Goal: Task Accomplishment & Management: Complete application form

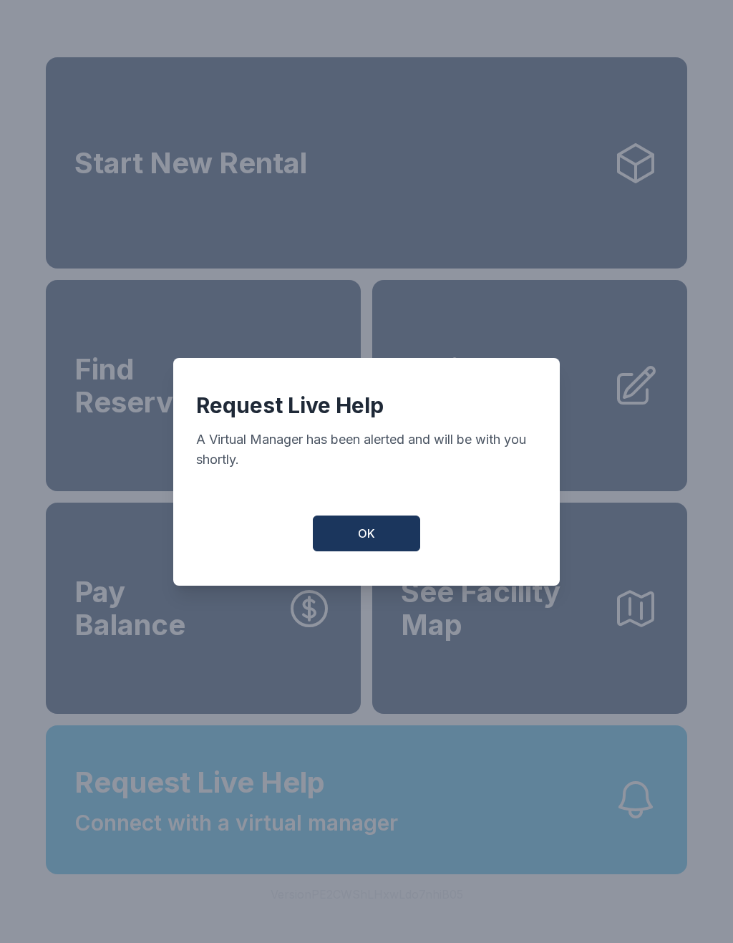
click at [339, 535] on button "OK" at bounding box center [366, 534] width 107 height 36
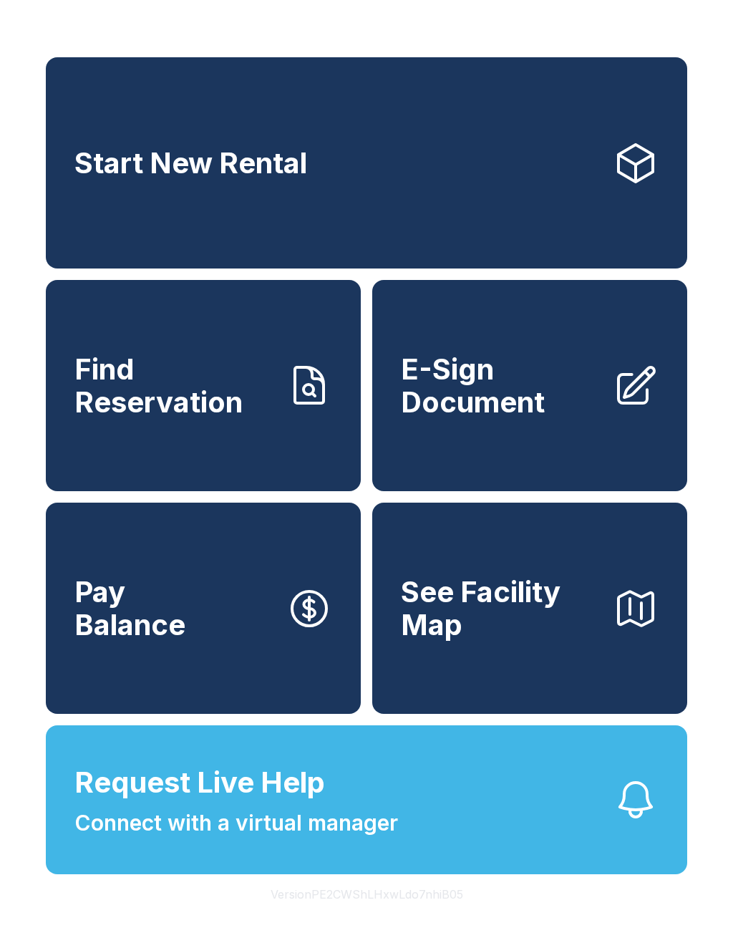
click at [405, 855] on button "Request Live Help Connect with a virtual manager" at bounding box center [367, 800] width 642 height 149
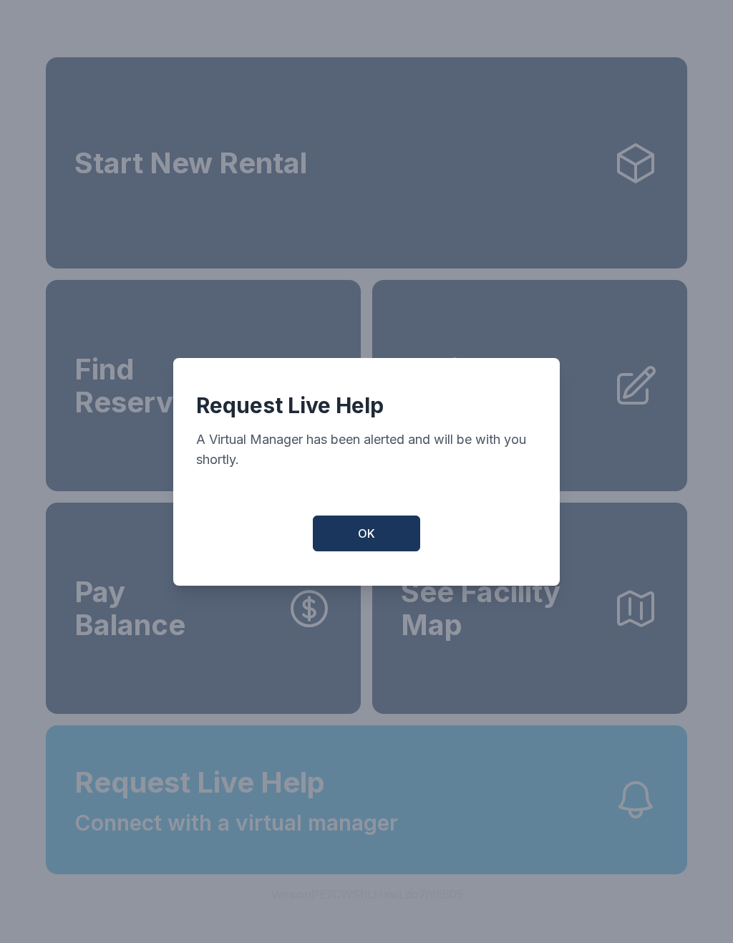
click at [383, 545] on button "OK" at bounding box center [366, 534] width 107 height 36
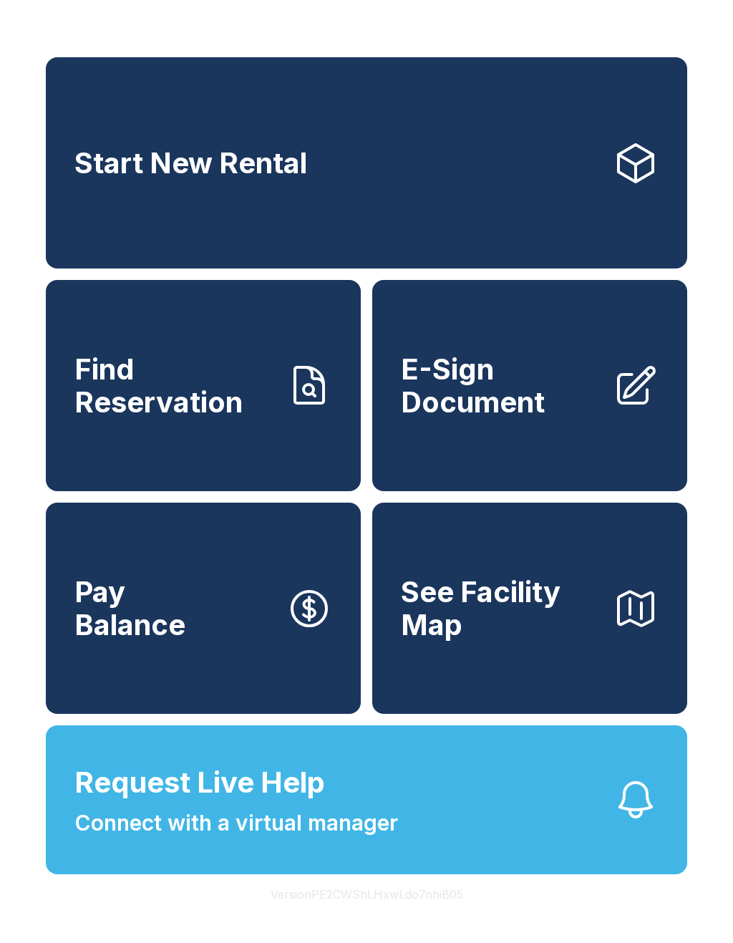
click at [448, 867] on button "Request Live Help Connect with a virtual manager" at bounding box center [367, 800] width 642 height 149
click at [552, 417] on span "E-Sign Document" at bounding box center [501, 385] width 201 height 65
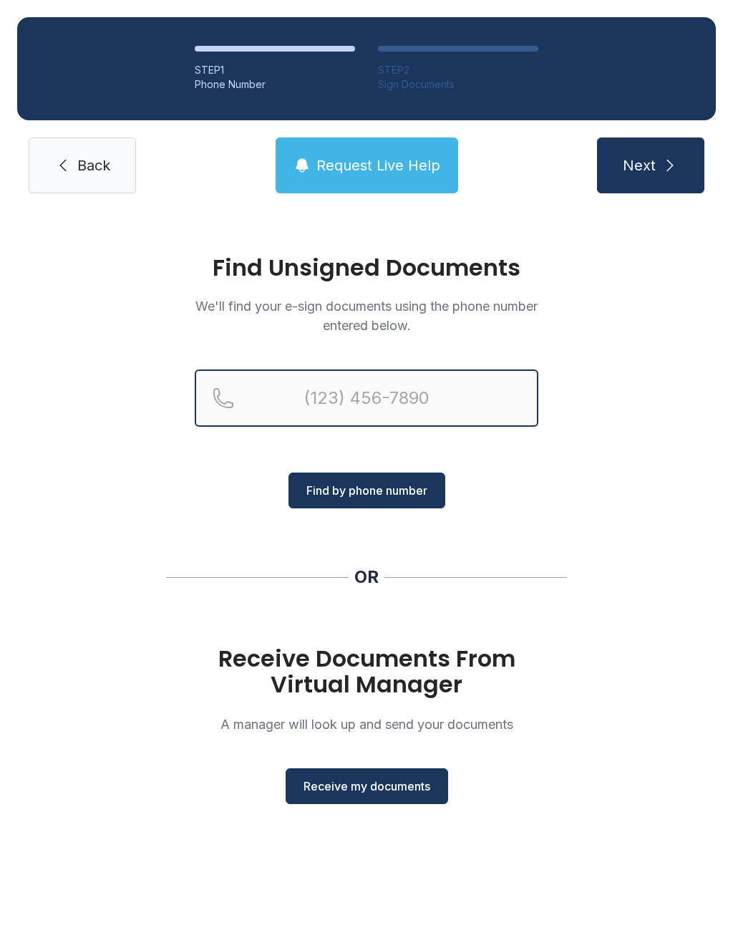
click at [381, 408] on input "Reservation phone number" at bounding box center [367, 398] width 344 height 57
type input "("
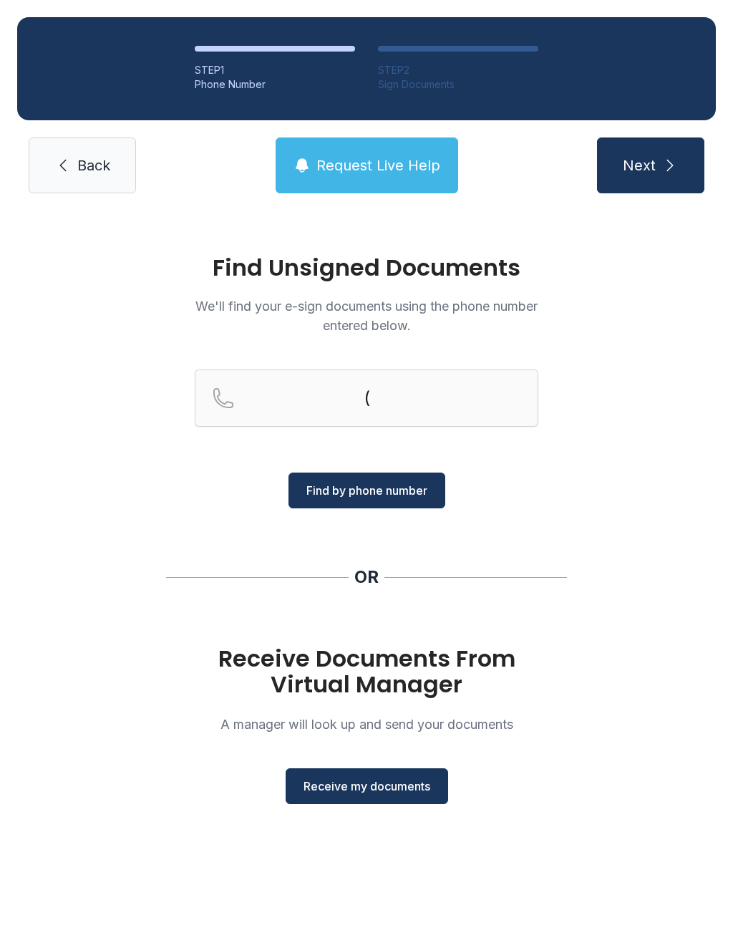
click at [635, 498] on div "Find Unsigned Documents We'll find your e-sign documents using the phone number…" at bounding box center [366, 536] width 733 height 651
click at [387, 791] on span "Receive my documents" at bounding box center [367, 786] width 127 height 17
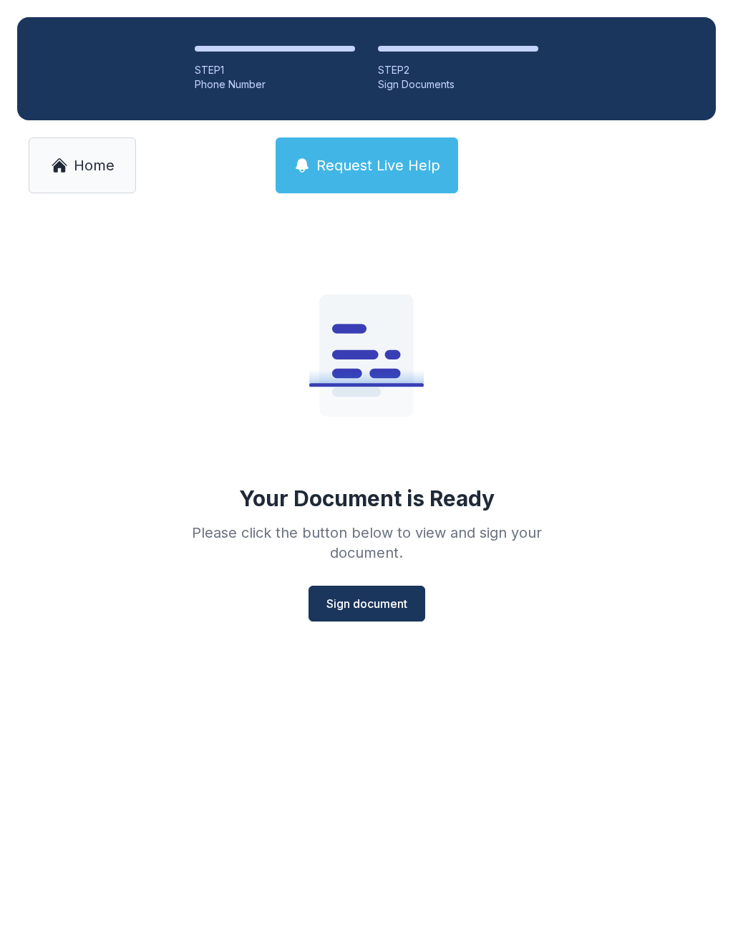
click at [357, 607] on span "Sign document" at bounding box center [367, 603] width 81 height 17
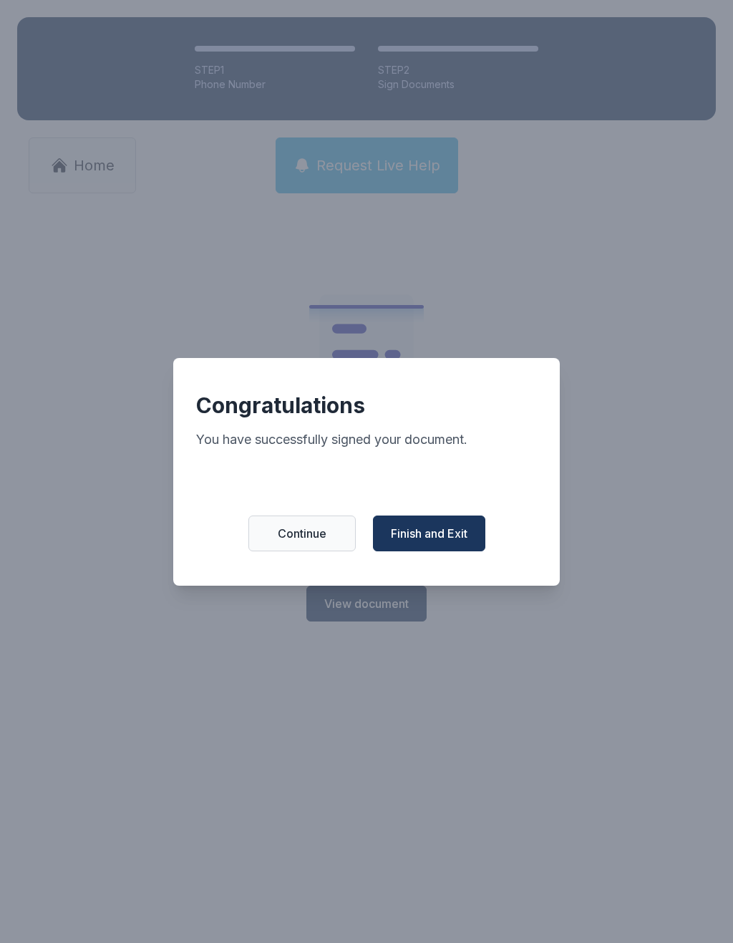
click at [441, 541] on span "Finish and Exit" at bounding box center [429, 533] width 77 height 17
